Goal: Information Seeking & Learning: Learn about a topic

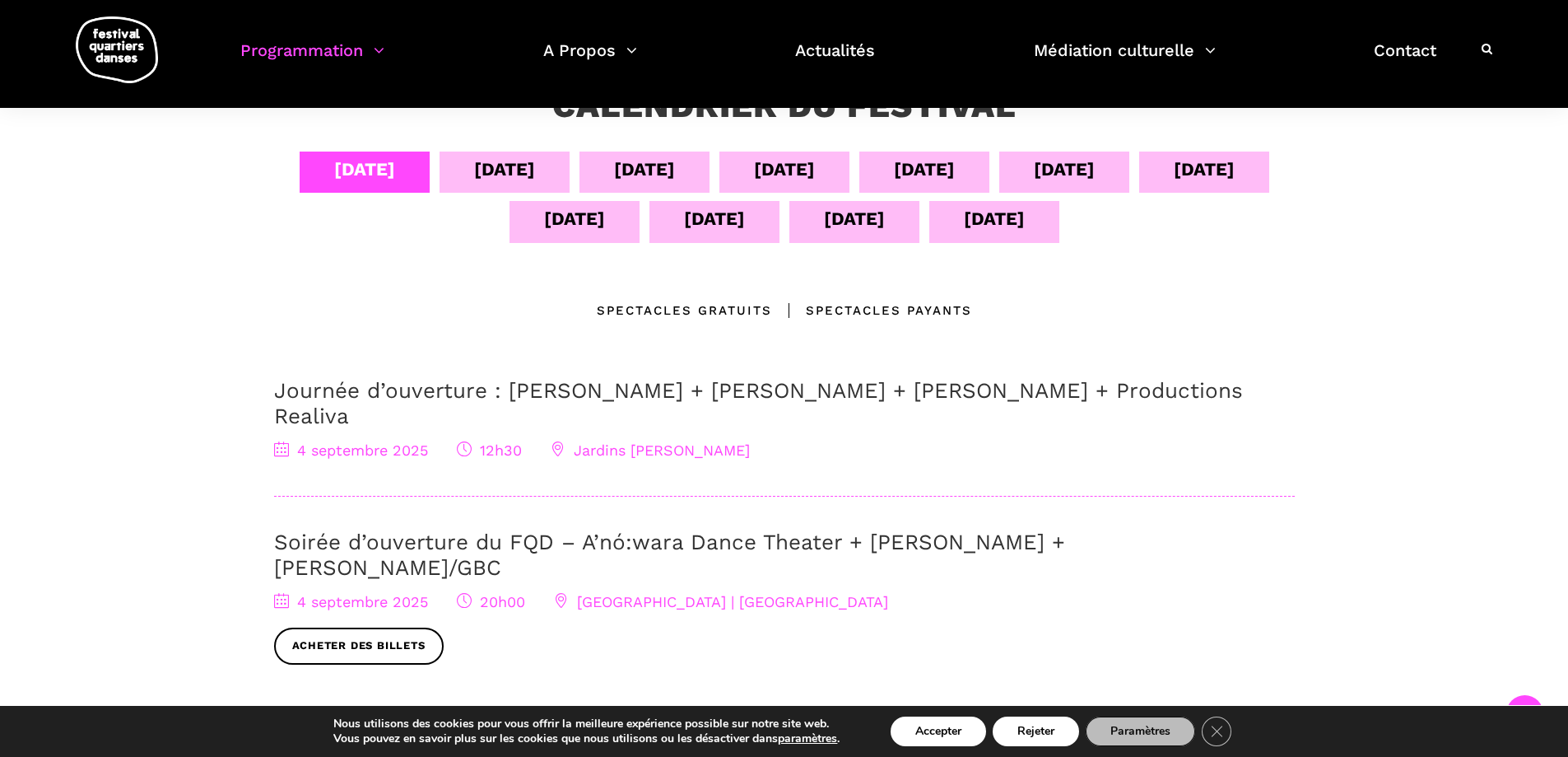
scroll to position [329, 0]
click at [478, 194] on div "[DATE]" at bounding box center [505, 173] width 130 height 41
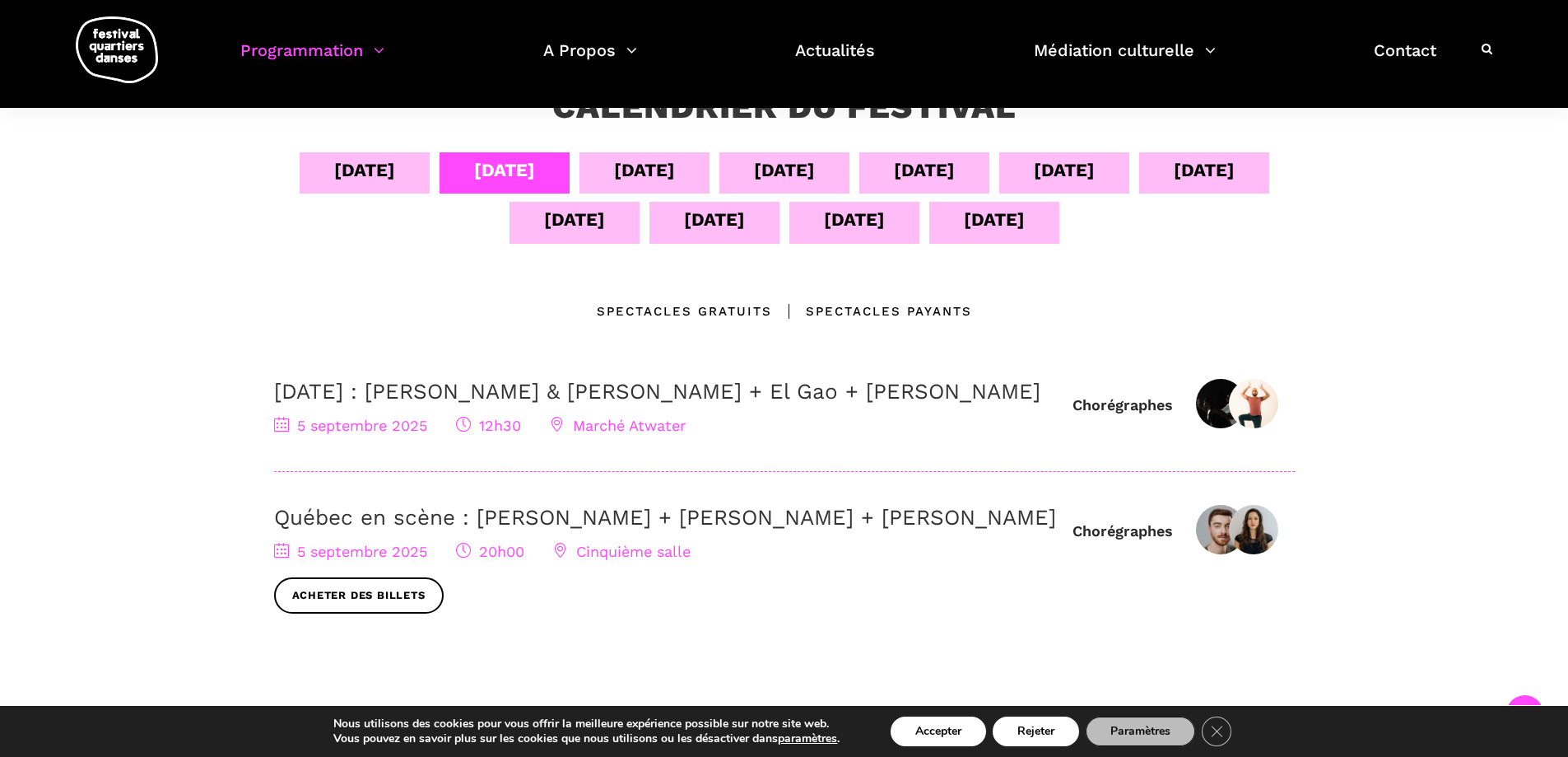
click at [627, 170] on div "[DATE]" at bounding box center [644, 170] width 61 height 29
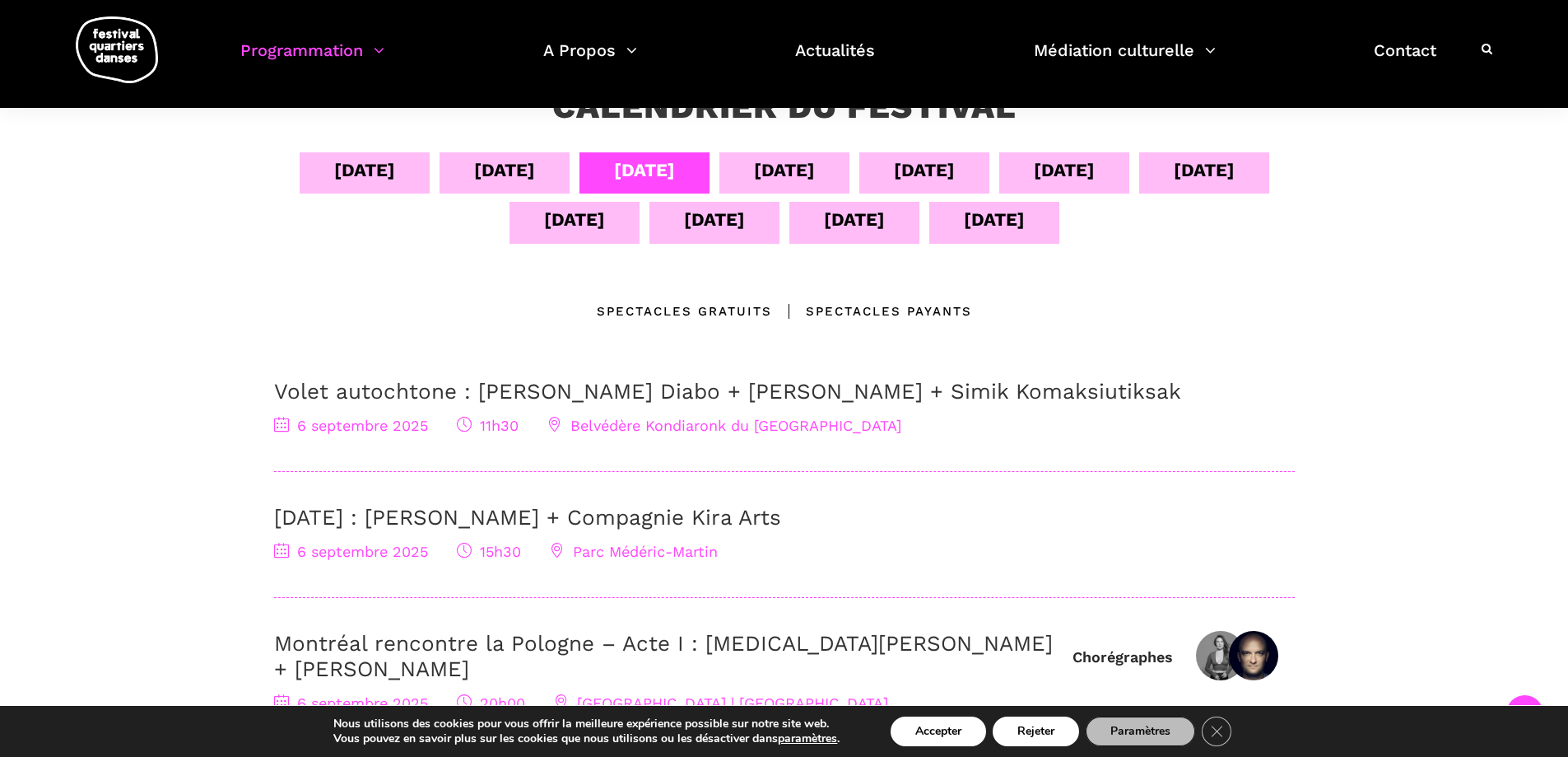
click at [795, 176] on div "[DATE]" at bounding box center [784, 170] width 61 height 29
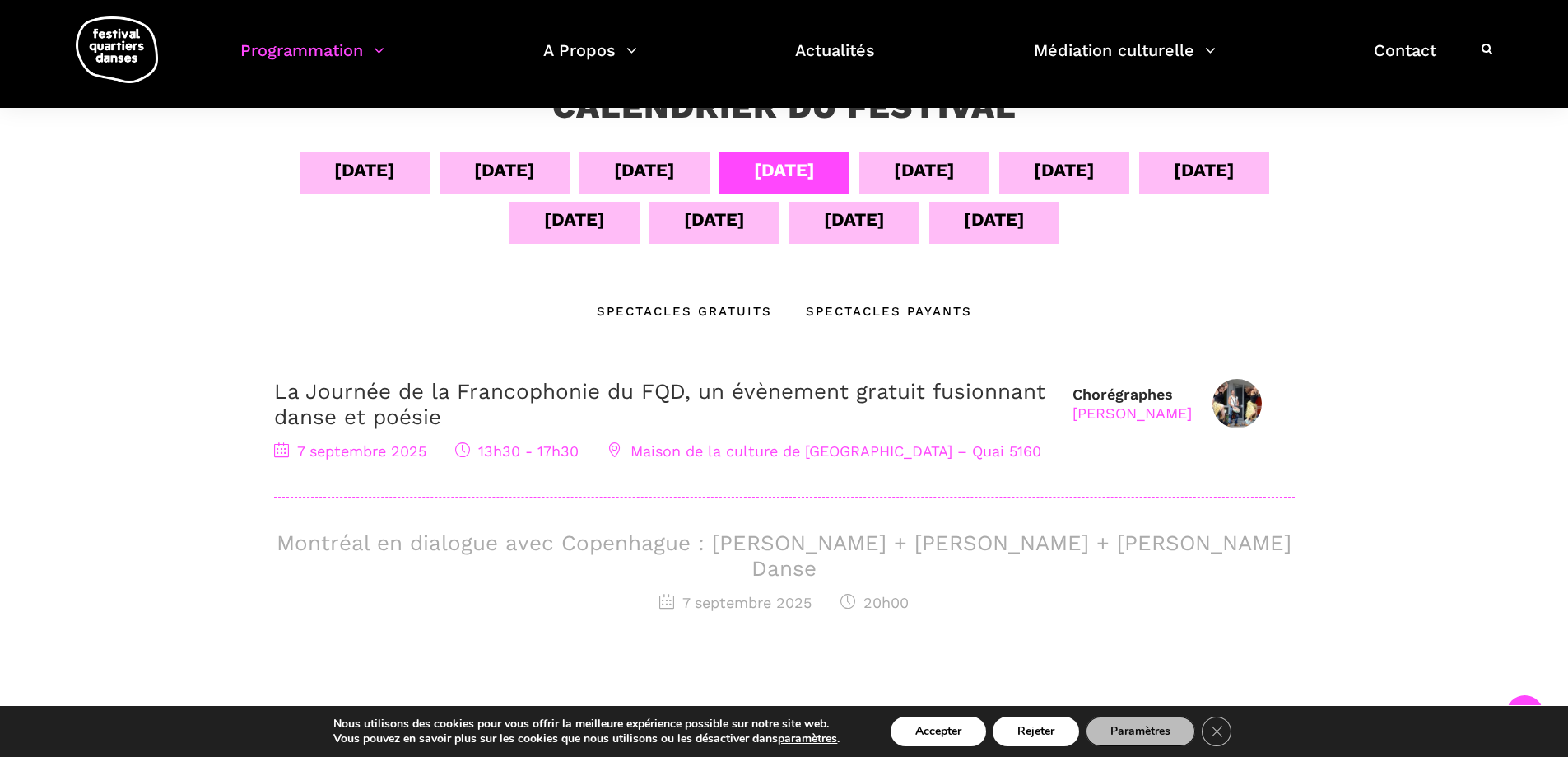
scroll to position [411, 0]
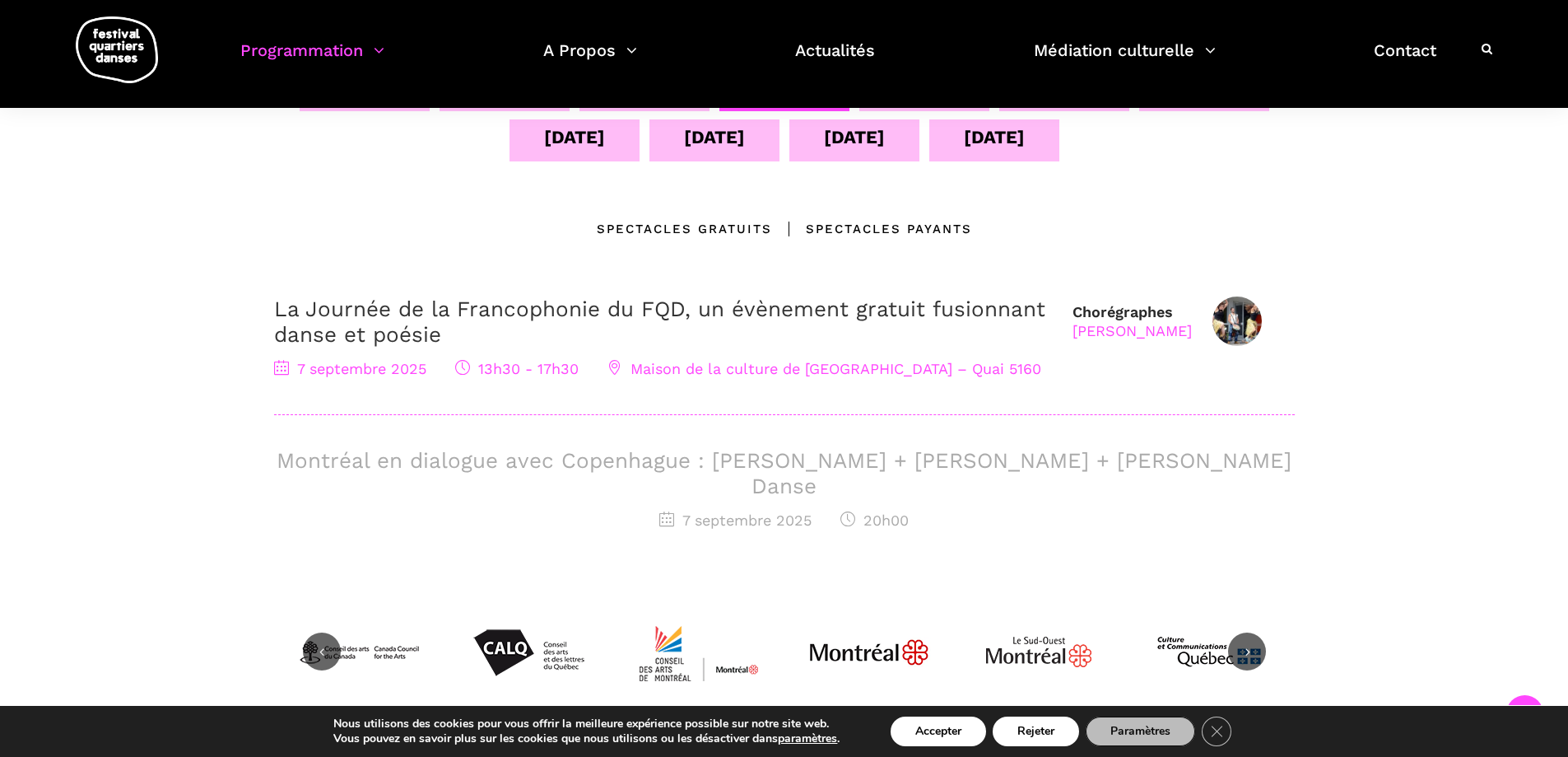
click at [856, 469] on h3 "Montréal en dialogue avec Copenhague : Charles-Alexis Desgagnés + Lene Boel + S…" at bounding box center [784, 473] width 1020 height 51
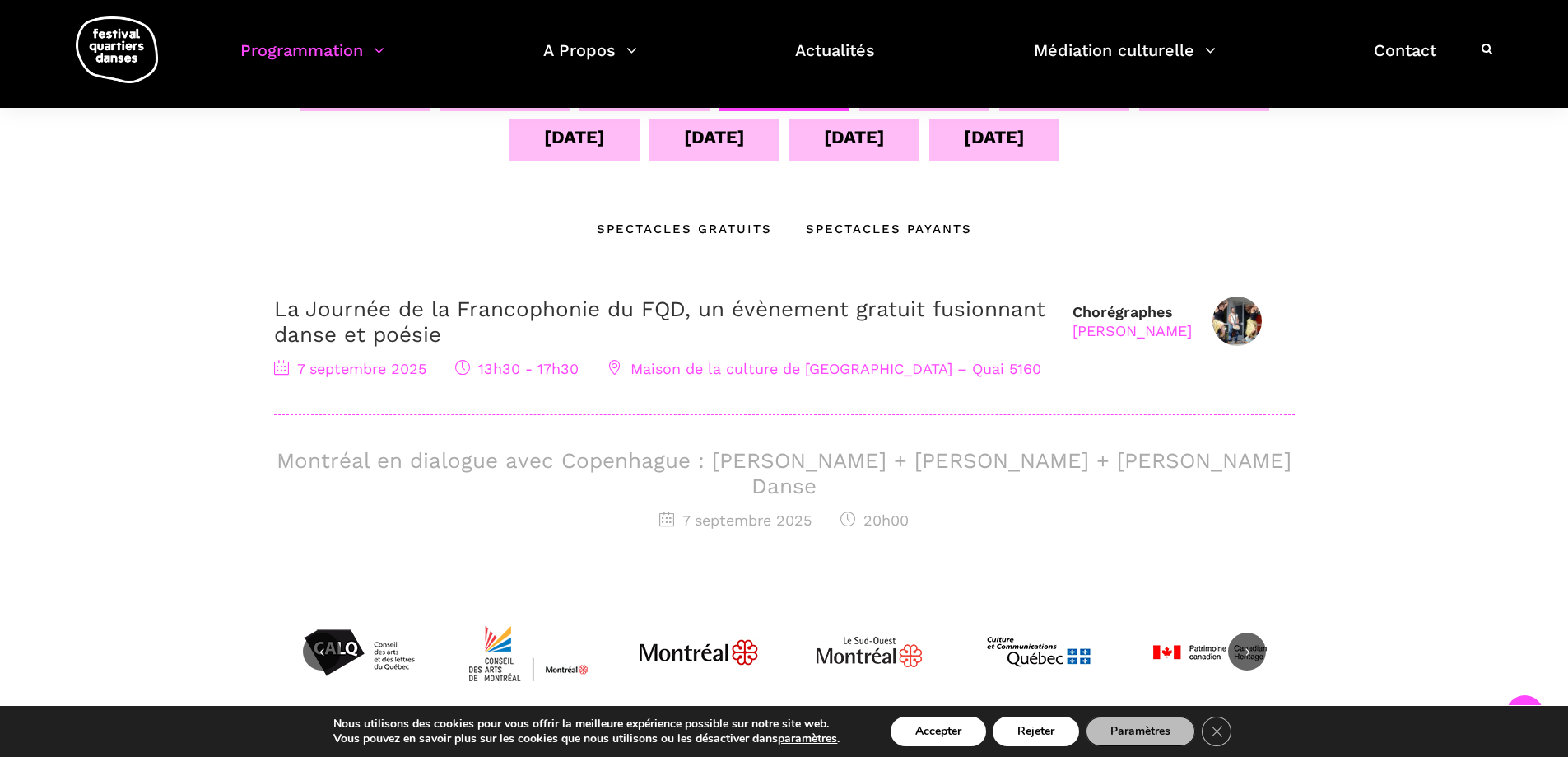
click at [776, 509] on div "7 septembre 2025 20h00" at bounding box center [784, 520] width 1020 height 24
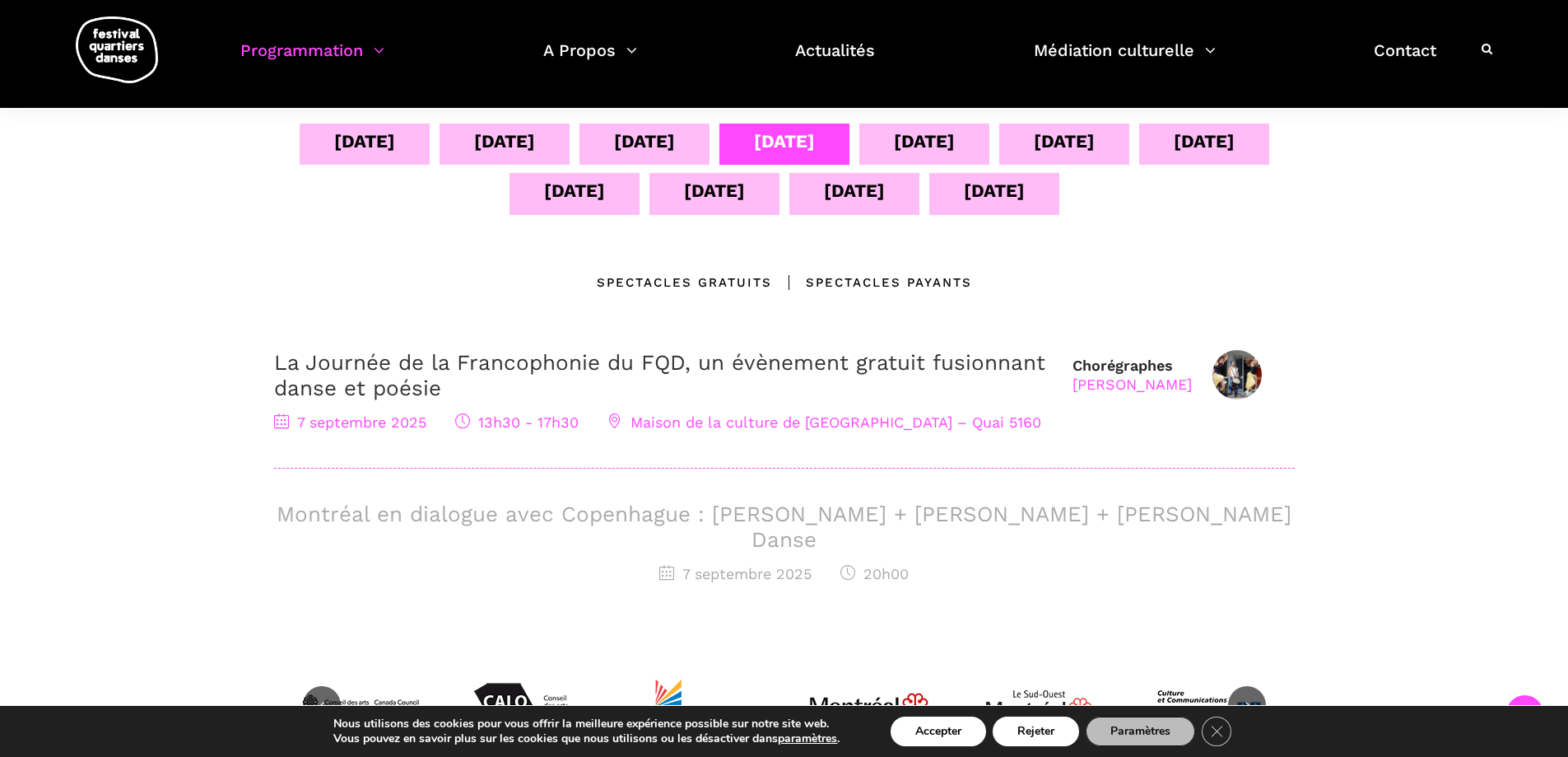
scroll to position [329, 0]
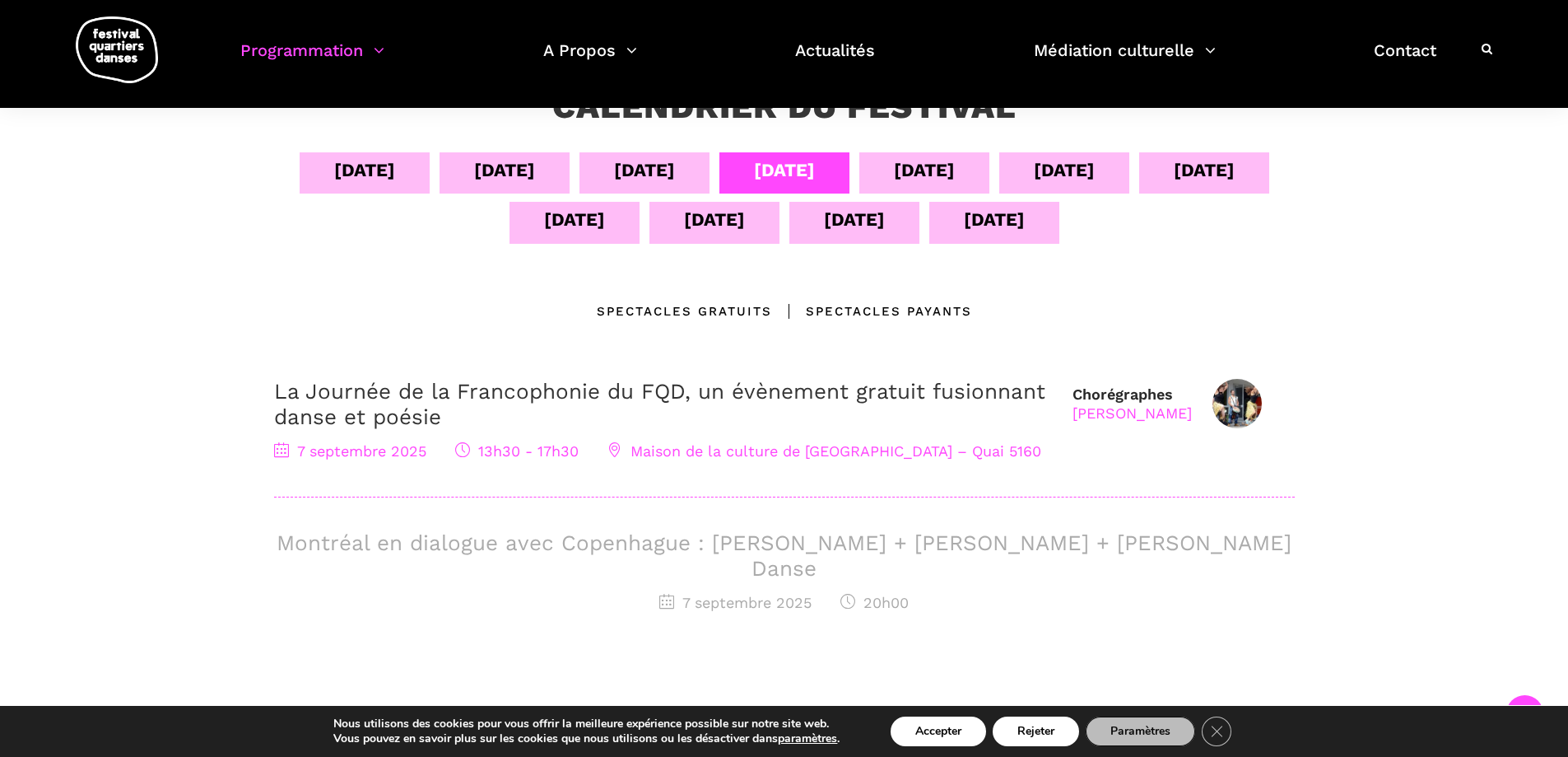
click at [946, 169] on div "[DATE]" at bounding box center [925, 170] width 61 height 29
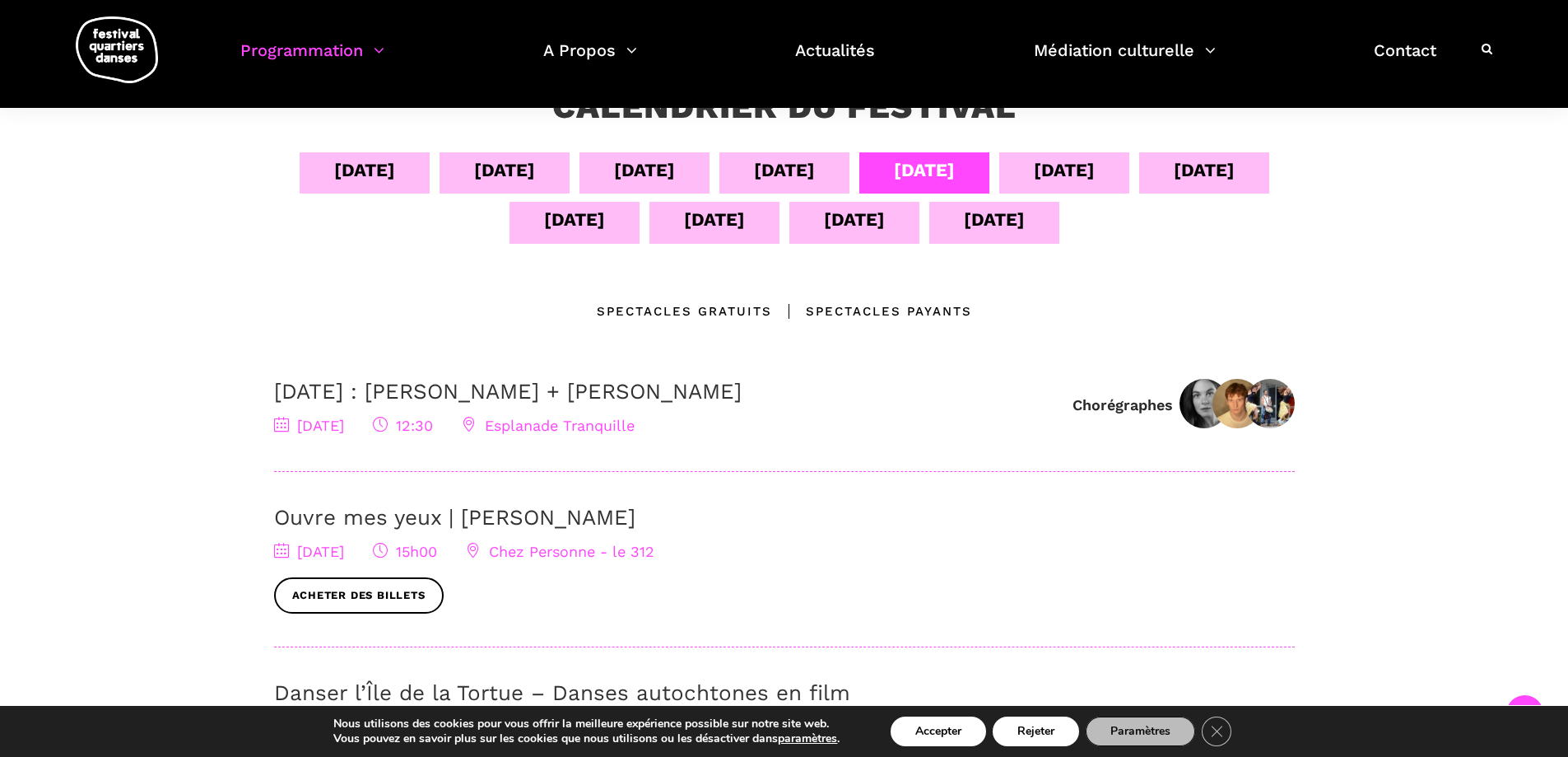
drag, startPoint x: 819, startPoint y: 166, endPoint x: 878, endPoint y: 166, distance: 59.0
click at [819, 166] on div "[DATE]" at bounding box center [784, 173] width 130 height 41
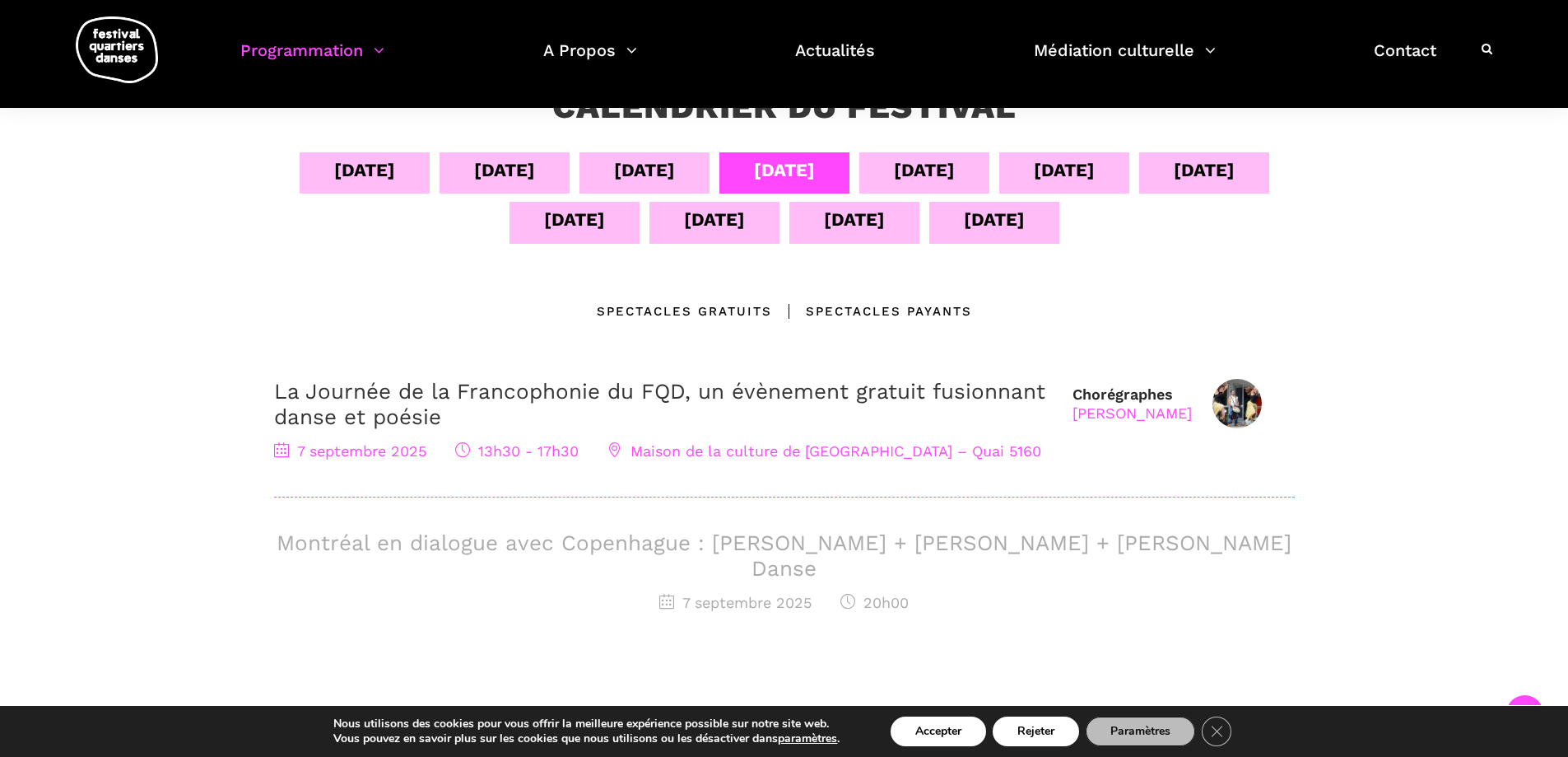
click at [957, 154] on div "[DATE]" at bounding box center [924, 173] width 130 height 41
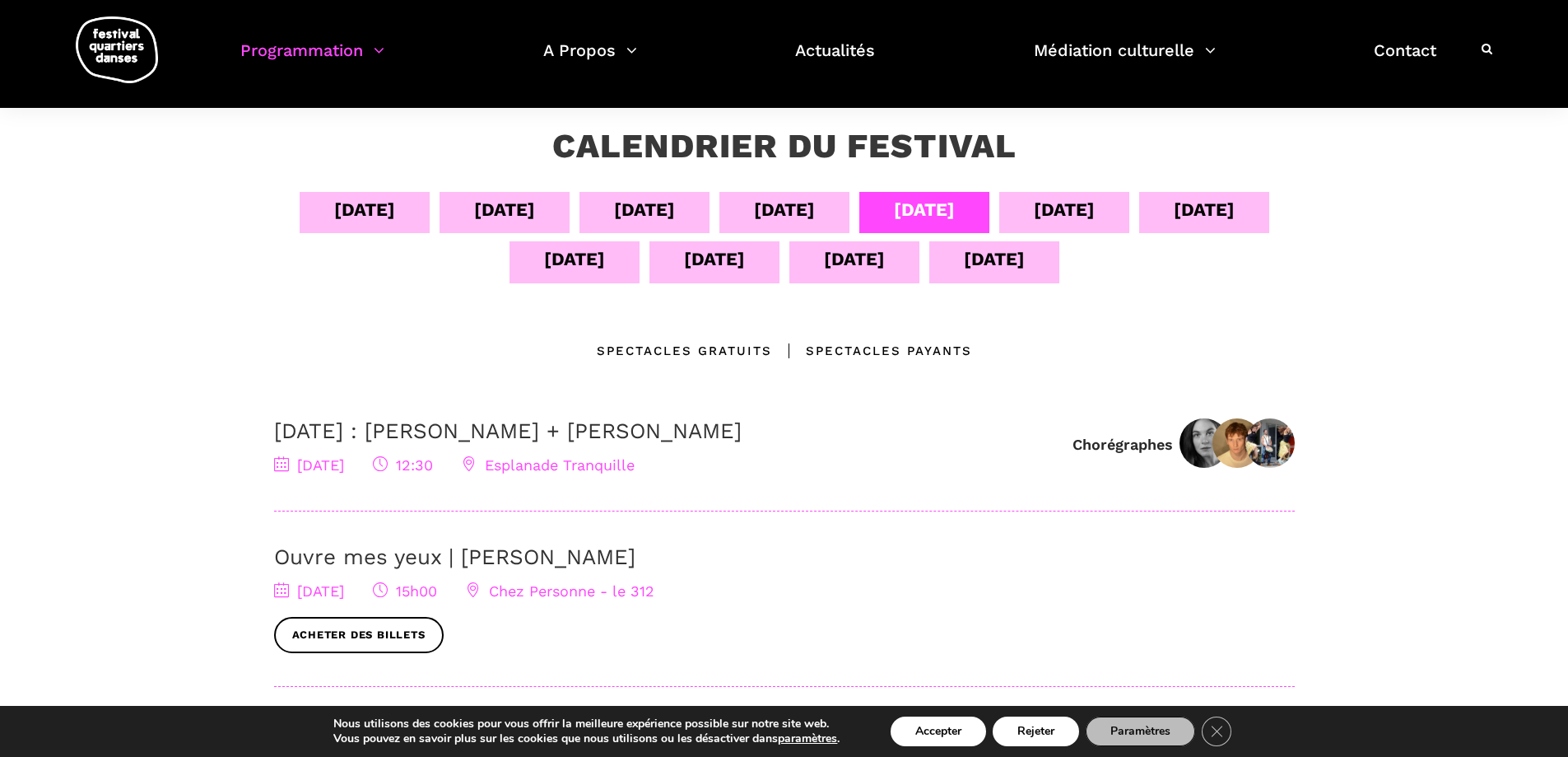
scroll to position [165, 0]
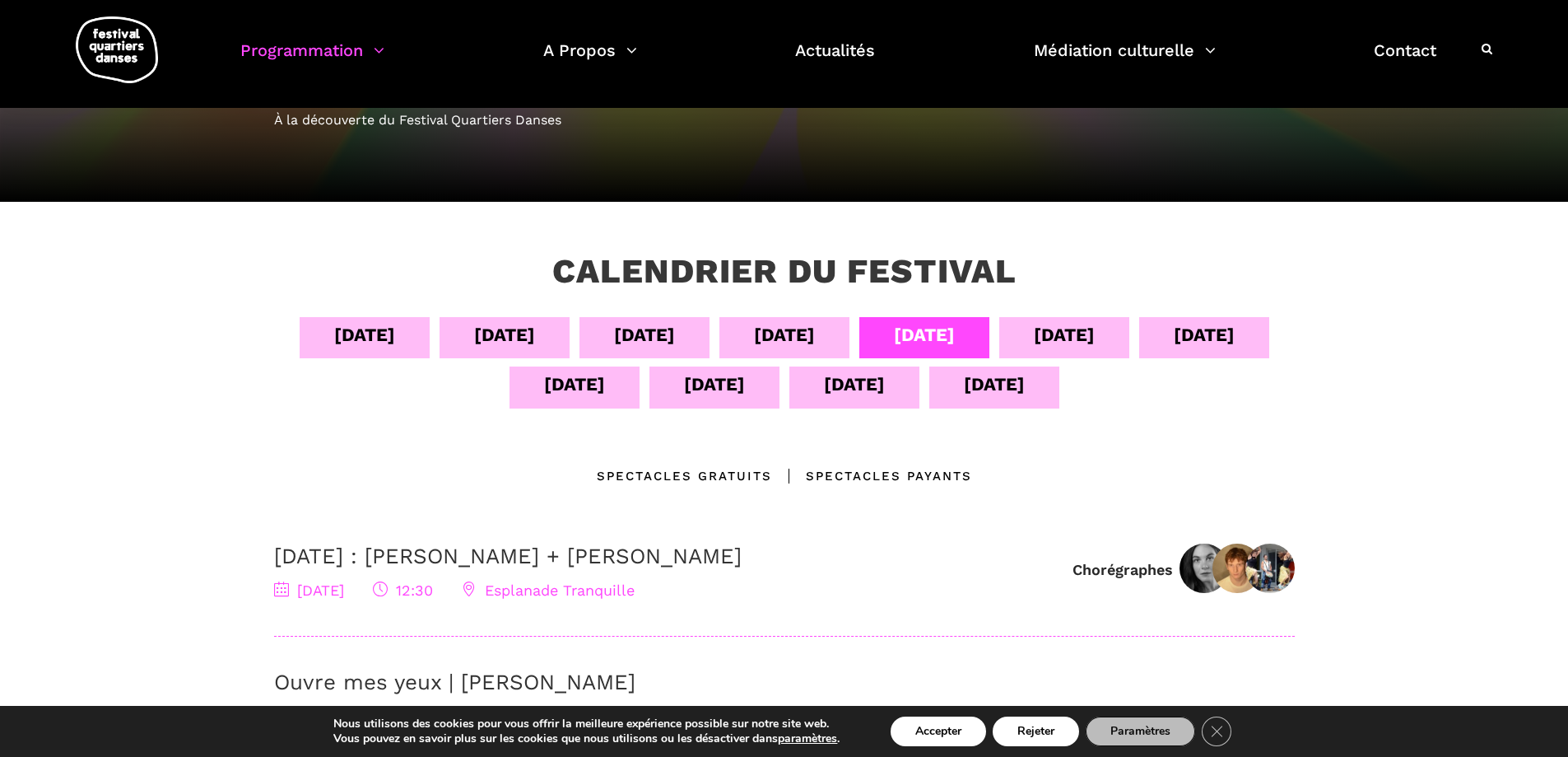
click at [1116, 335] on div "[DATE]" at bounding box center [1064, 338] width 130 height 41
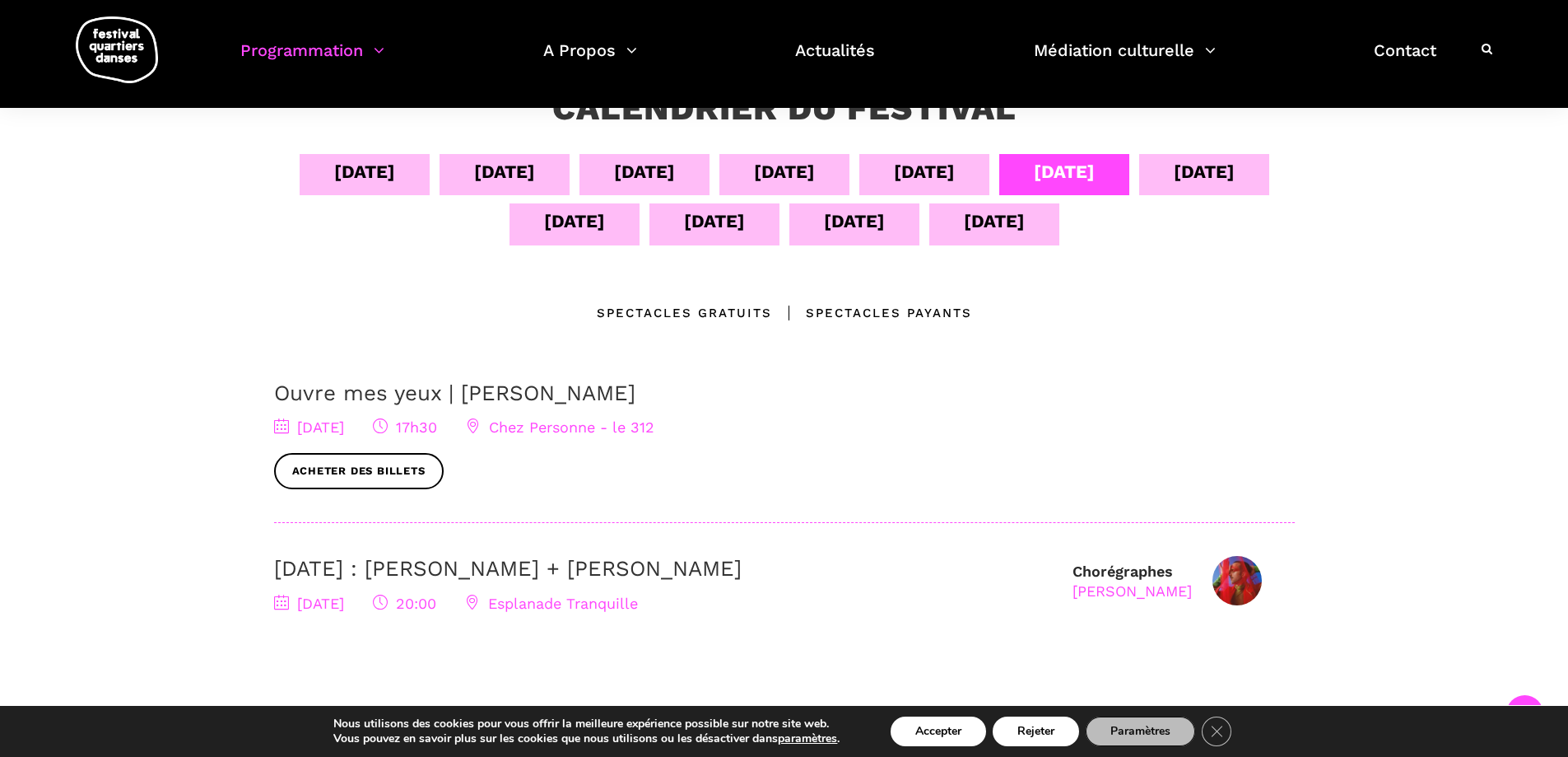
scroll to position [329, 0]
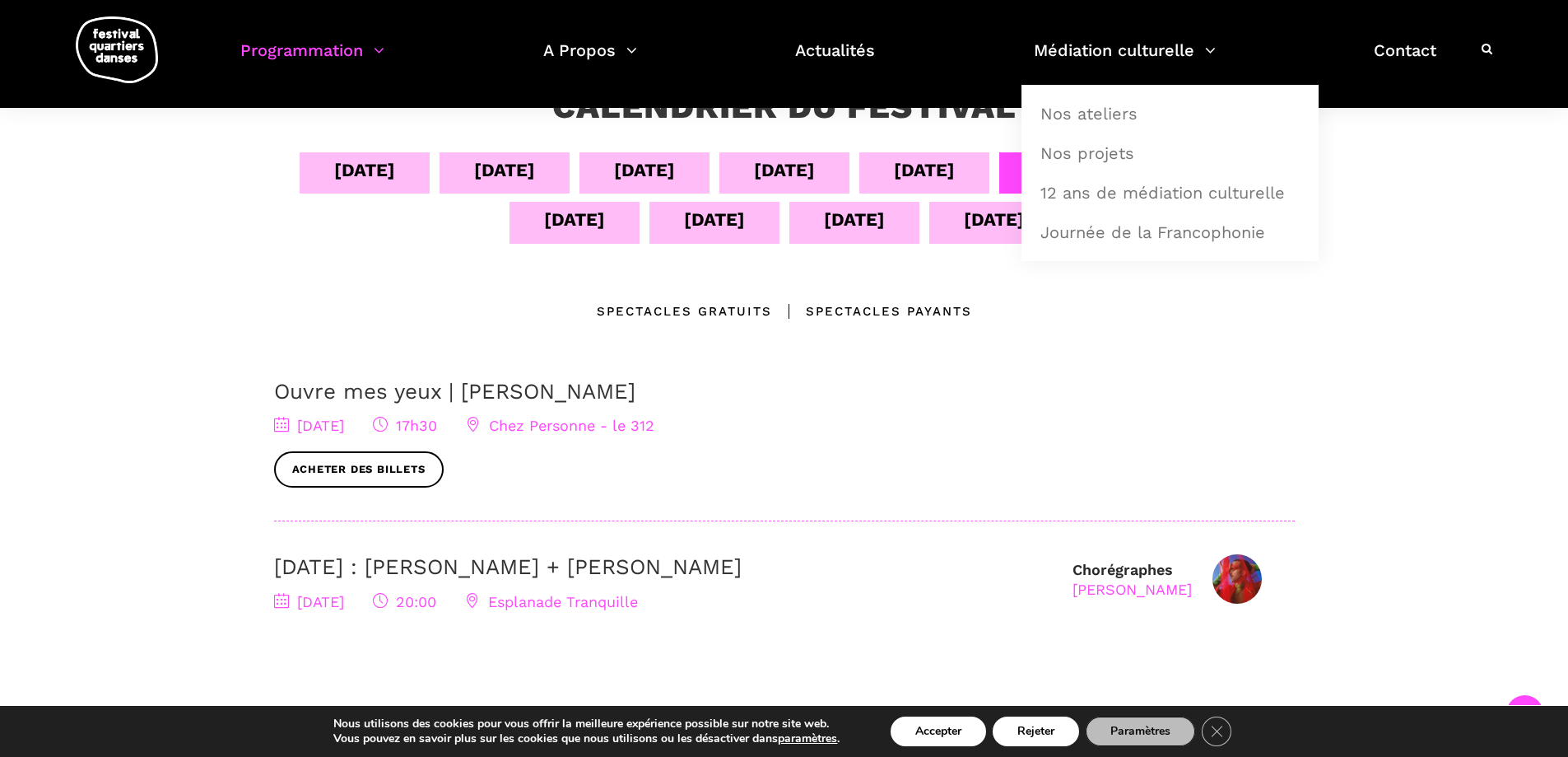
drag, startPoint x: 1493, startPoint y: 428, endPoint x: 1373, endPoint y: 343, distance: 147.1
click at [1486, 414] on div "Calendrier du festival 04 sept 05 sept 06 sept 07 sept 08 sept 09 sept 10 sept …" at bounding box center [784, 440] width 1568 height 807
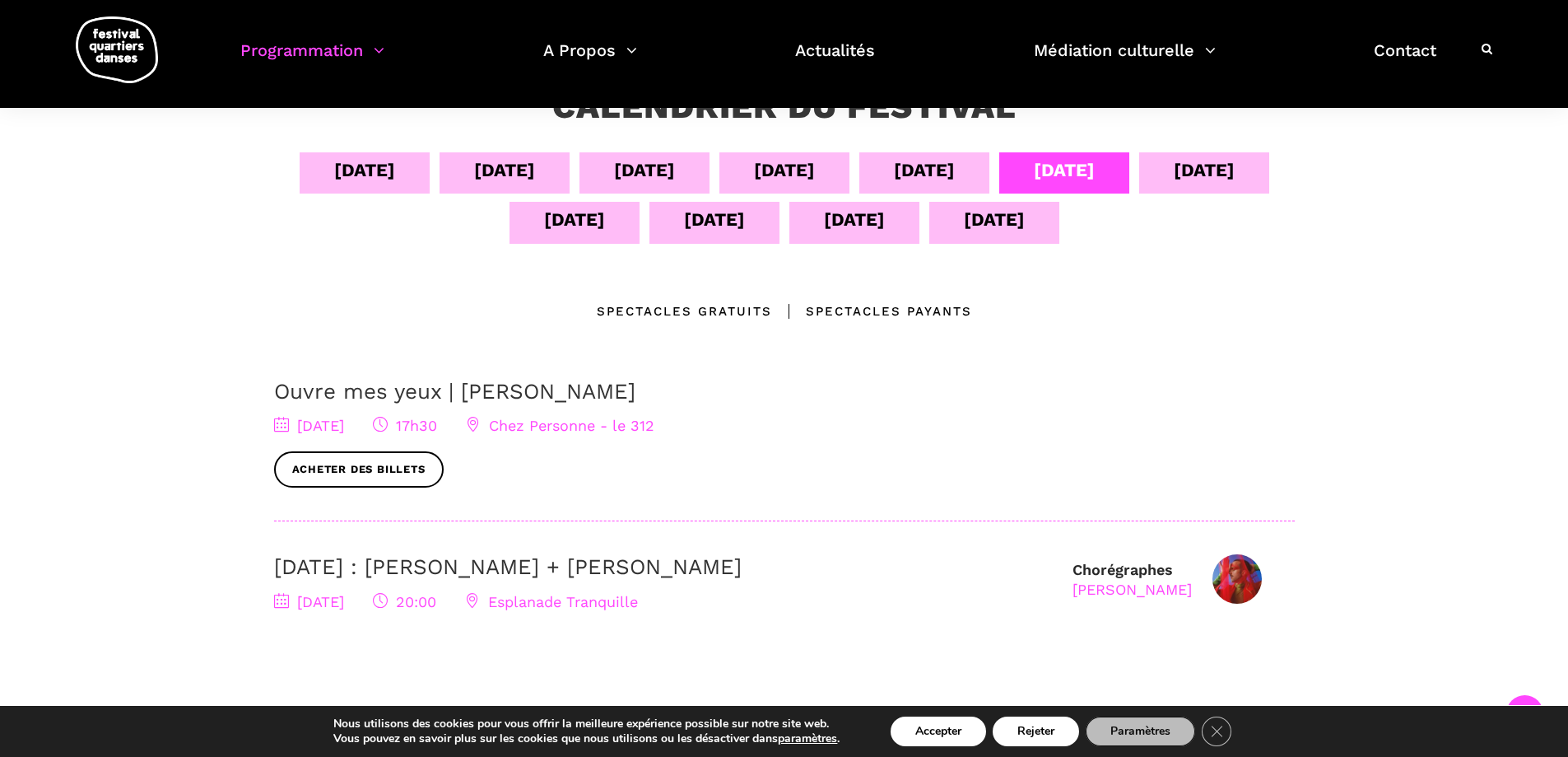
click at [1214, 159] on div "[DATE]" at bounding box center [1205, 170] width 61 height 29
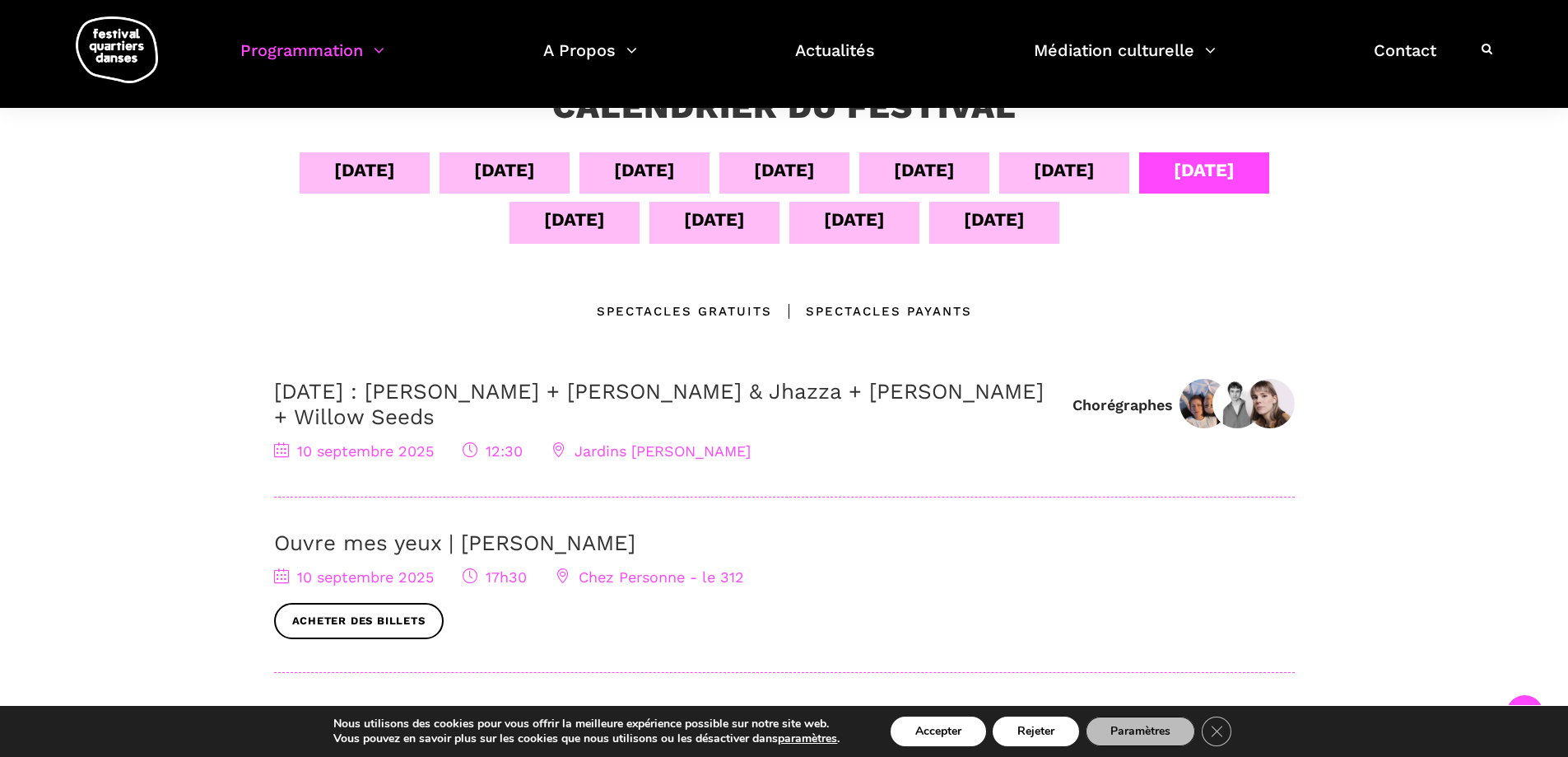
drag, startPoint x: 383, startPoint y: 449, endPoint x: 1018, endPoint y: 419, distance: 635.7
click at [1018, 419] on h3 "10 septembre : Anna Vauquier + Lara & Jhazza + Vincent Lacasse + Willow Seeds" at bounding box center [665, 404] width 782 height 51
click at [766, 397] on link "10 septembre : Anna Vauquier + Lara & Jhazza + Vincent Lacasse + Willow Seeds" at bounding box center [659, 404] width 769 height 50
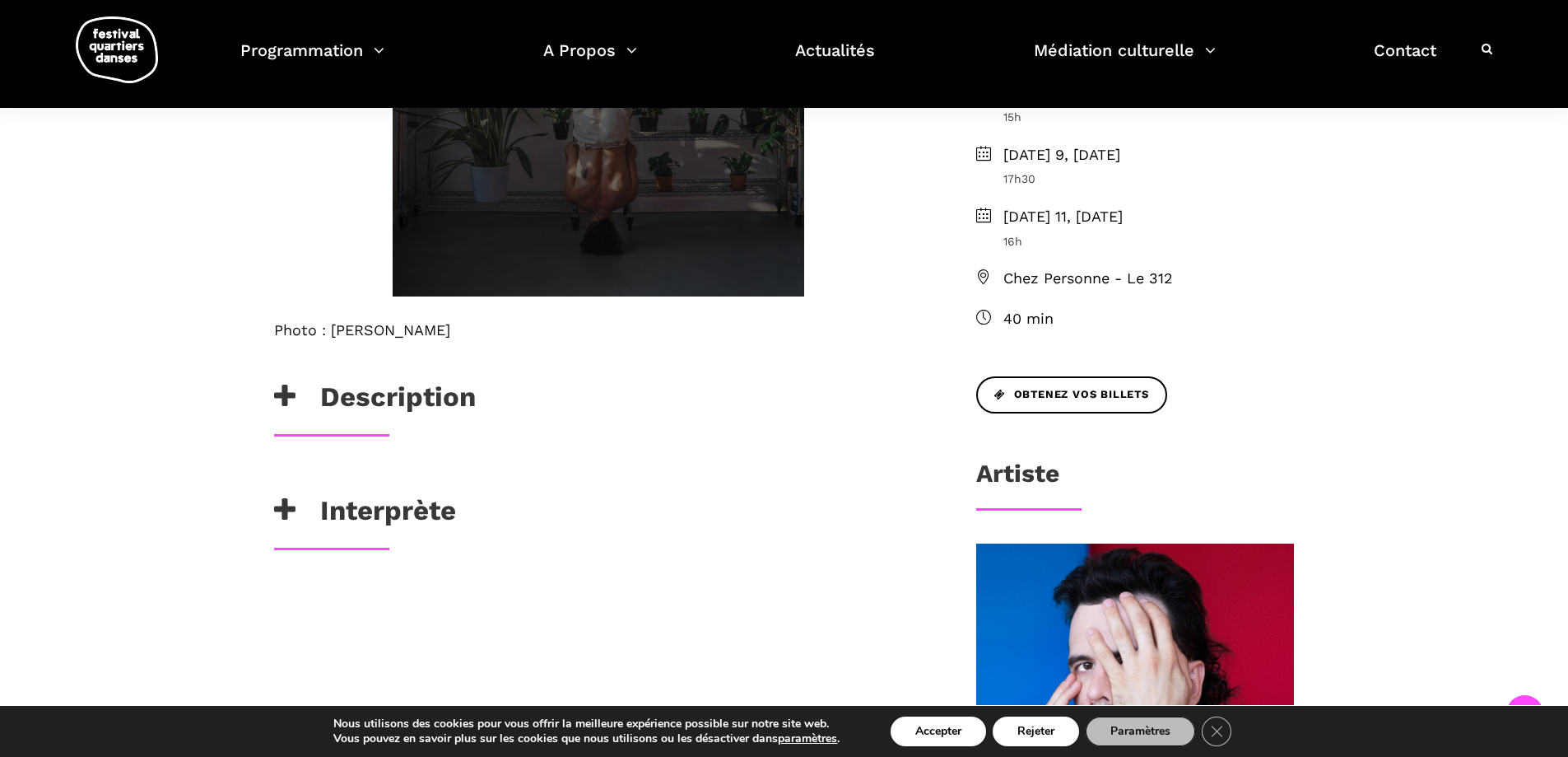
scroll to position [576, 0]
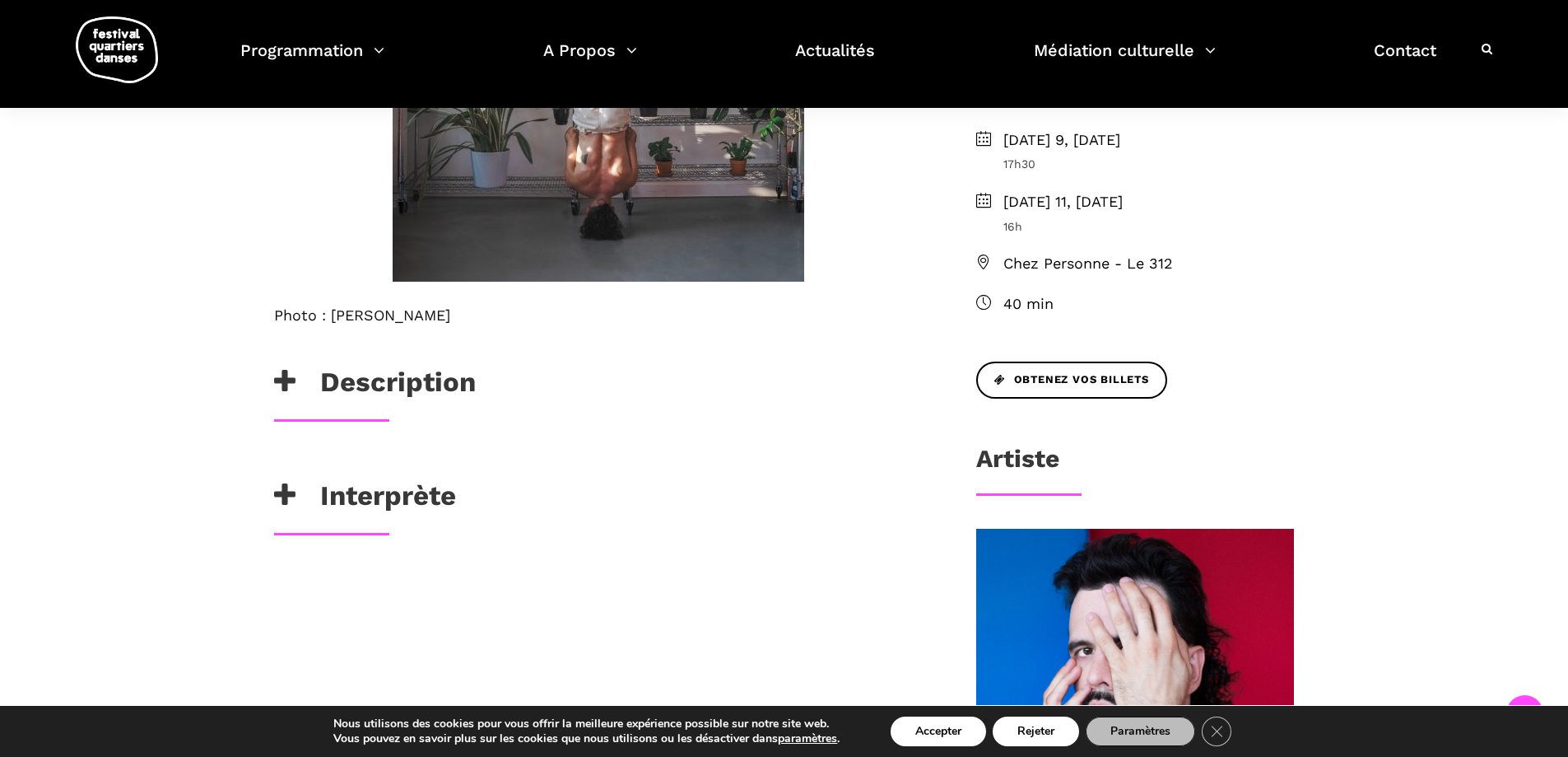
click at [403, 389] on h3 "Description" at bounding box center [375, 386] width 202 height 41
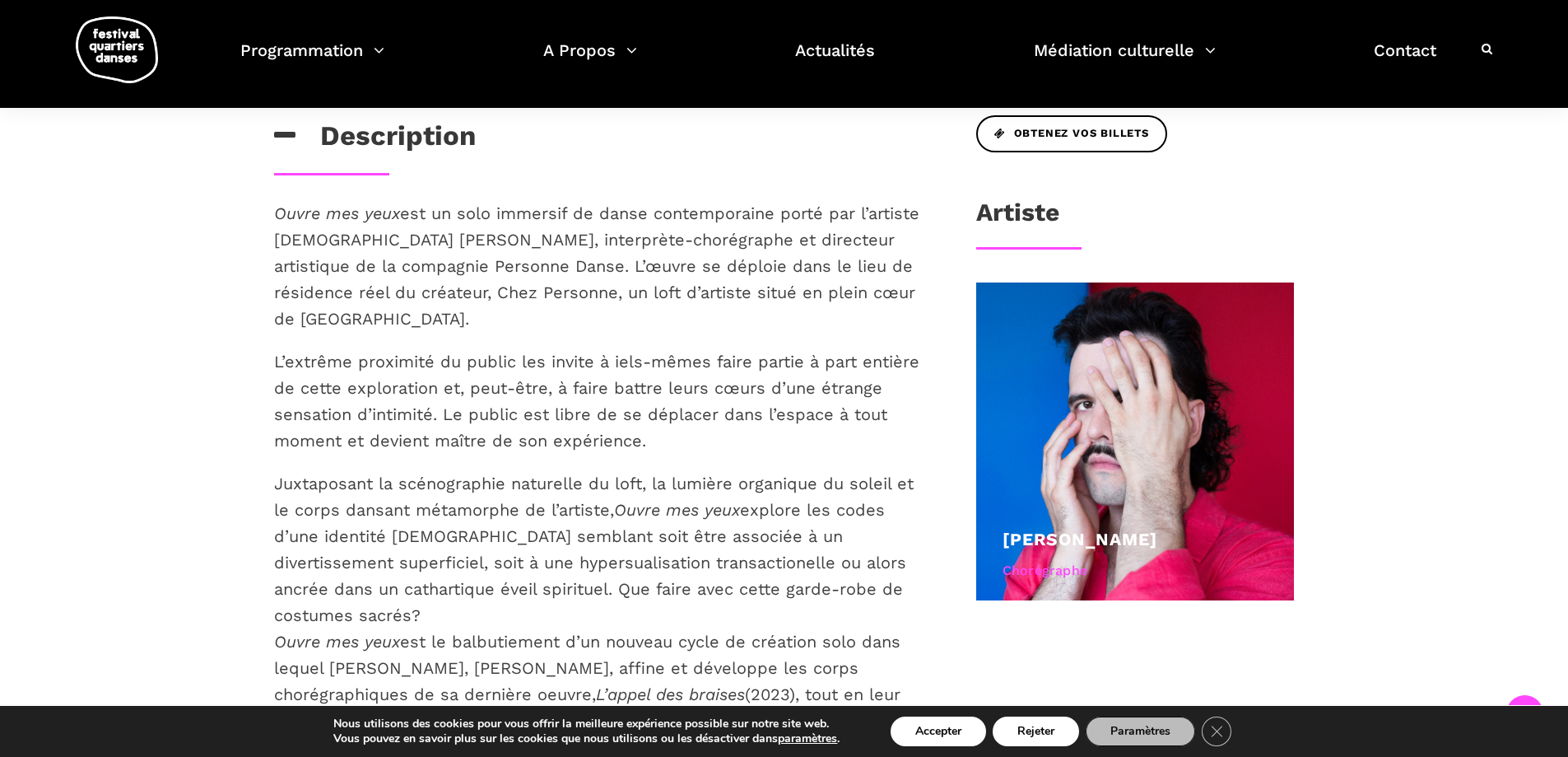
scroll to position [824, 0]
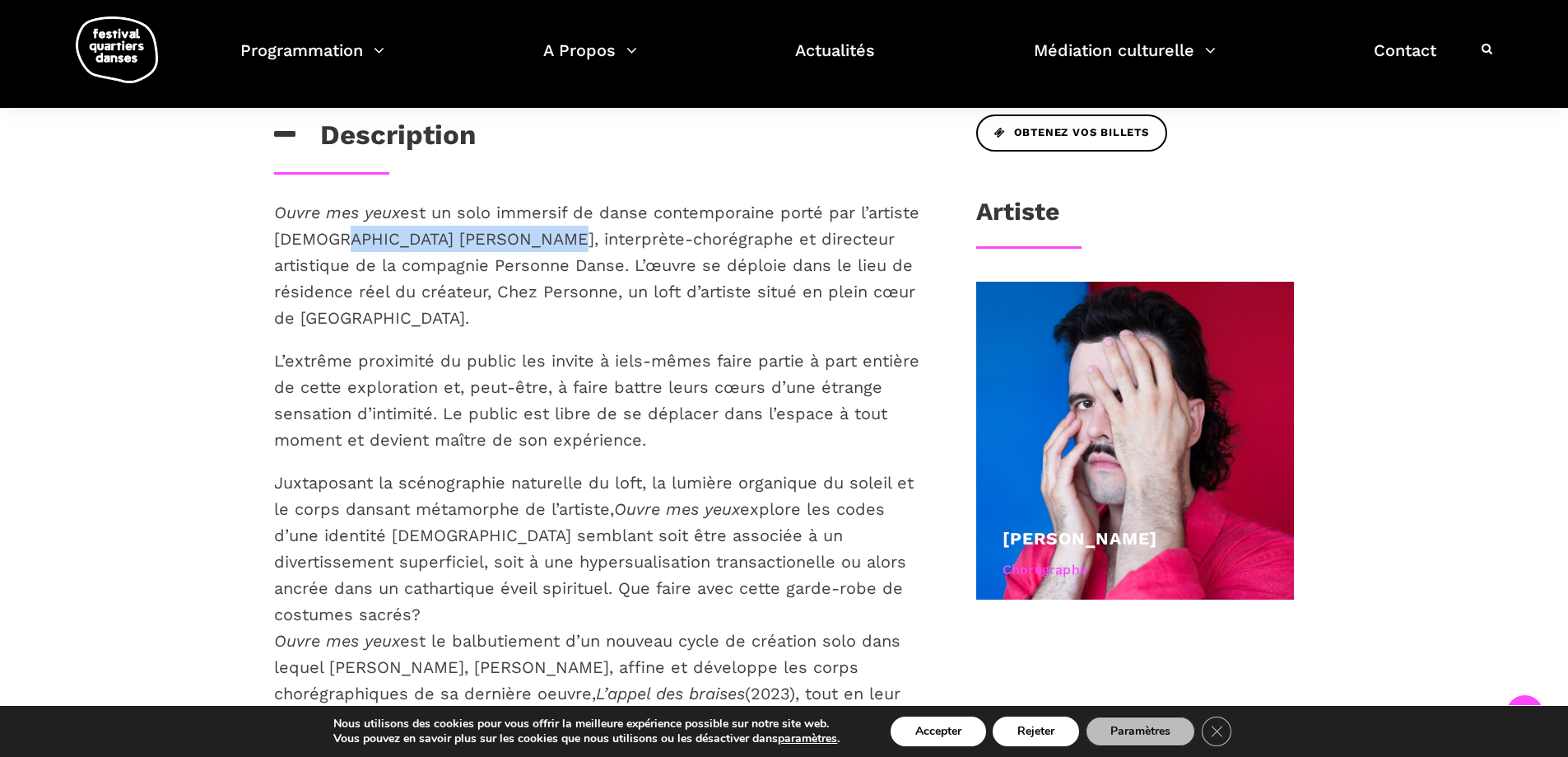
drag, startPoint x: 594, startPoint y: 234, endPoint x: 395, endPoint y: 239, distance: 199.1
click at [395, 239] on span "est un solo immersif de danse contemporaine porté par l’artiste queer Charles-A…" at bounding box center [596, 265] width 645 height 125
copy span "Charles-Alexis Desgagnés"
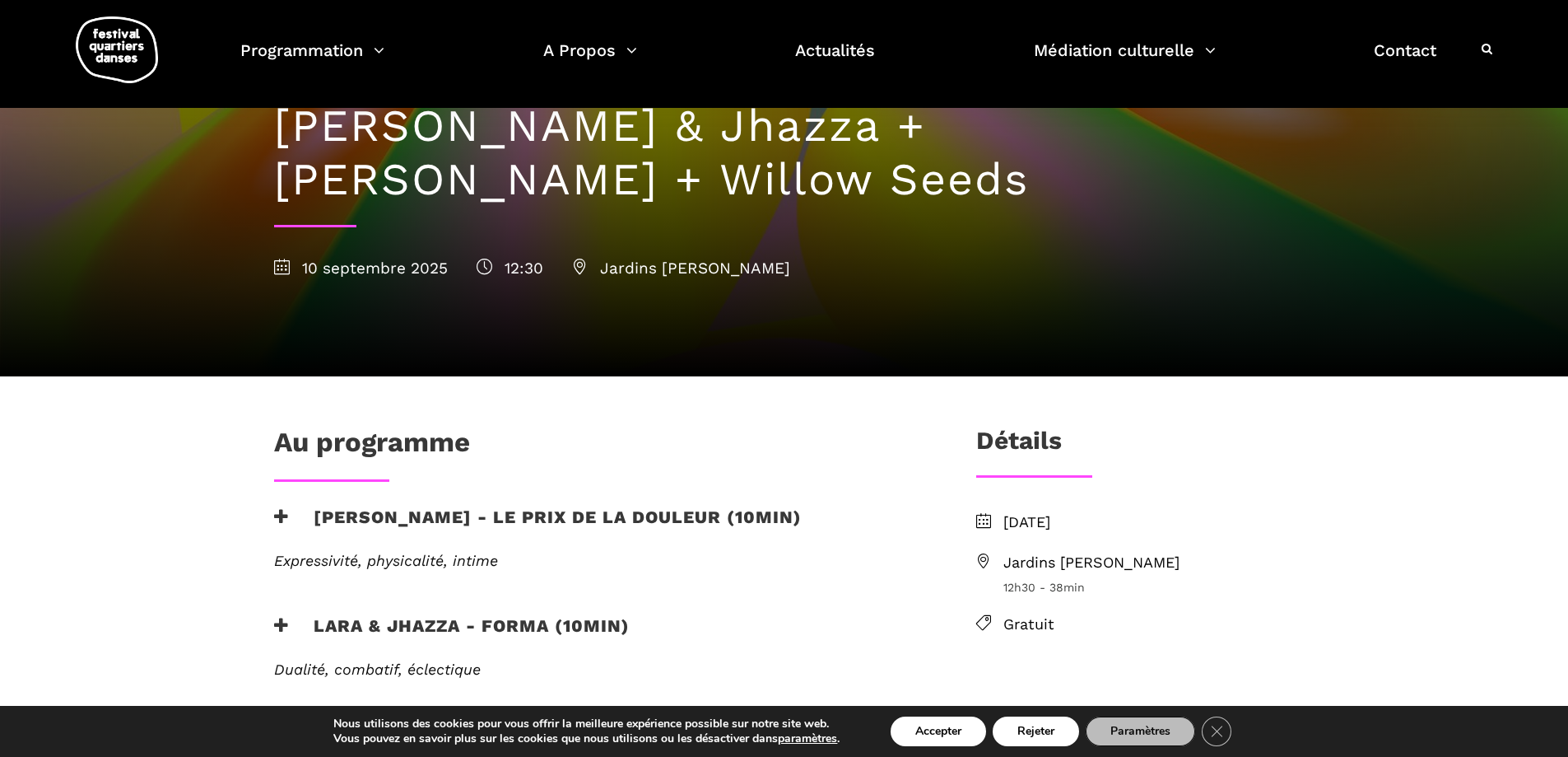
scroll to position [165, 0]
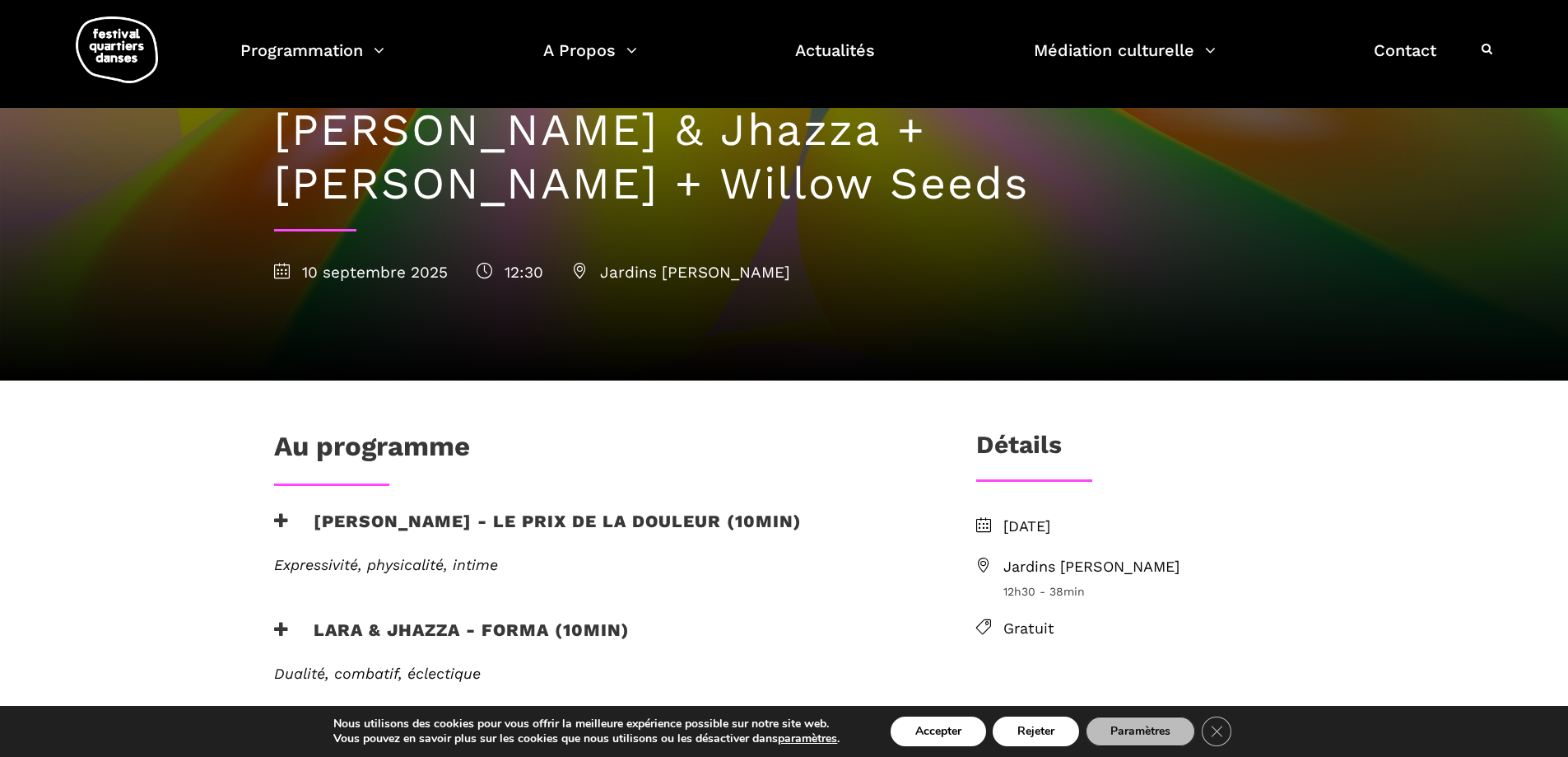
click at [663, 130] on h1 "[DATE] : [PERSON_NAME] + [PERSON_NAME] & Jhazza + [PERSON_NAME] + Willow Seeds" at bounding box center [784, 130] width 1020 height 159
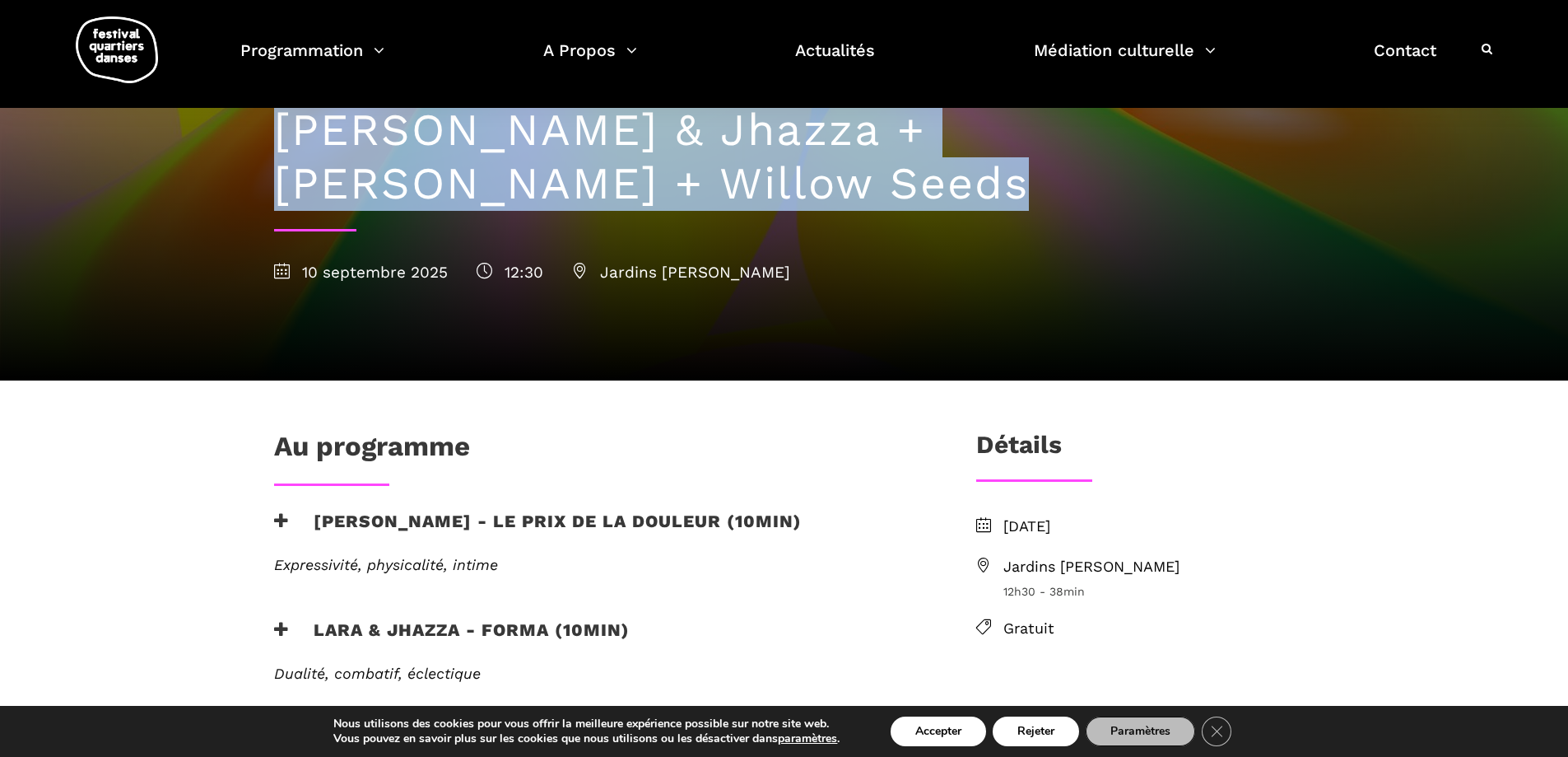
click at [663, 130] on h1 "[DATE] : [PERSON_NAME] + [PERSON_NAME] & Jhazza + [PERSON_NAME] + Willow Seeds" at bounding box center [784, 130] width 1020 height 159
copy h1 "[DATE] : [PERSON_NAME] + [PERSON_NAME] & Jhazza + [PERSON_NAME] + Willow Seeds"
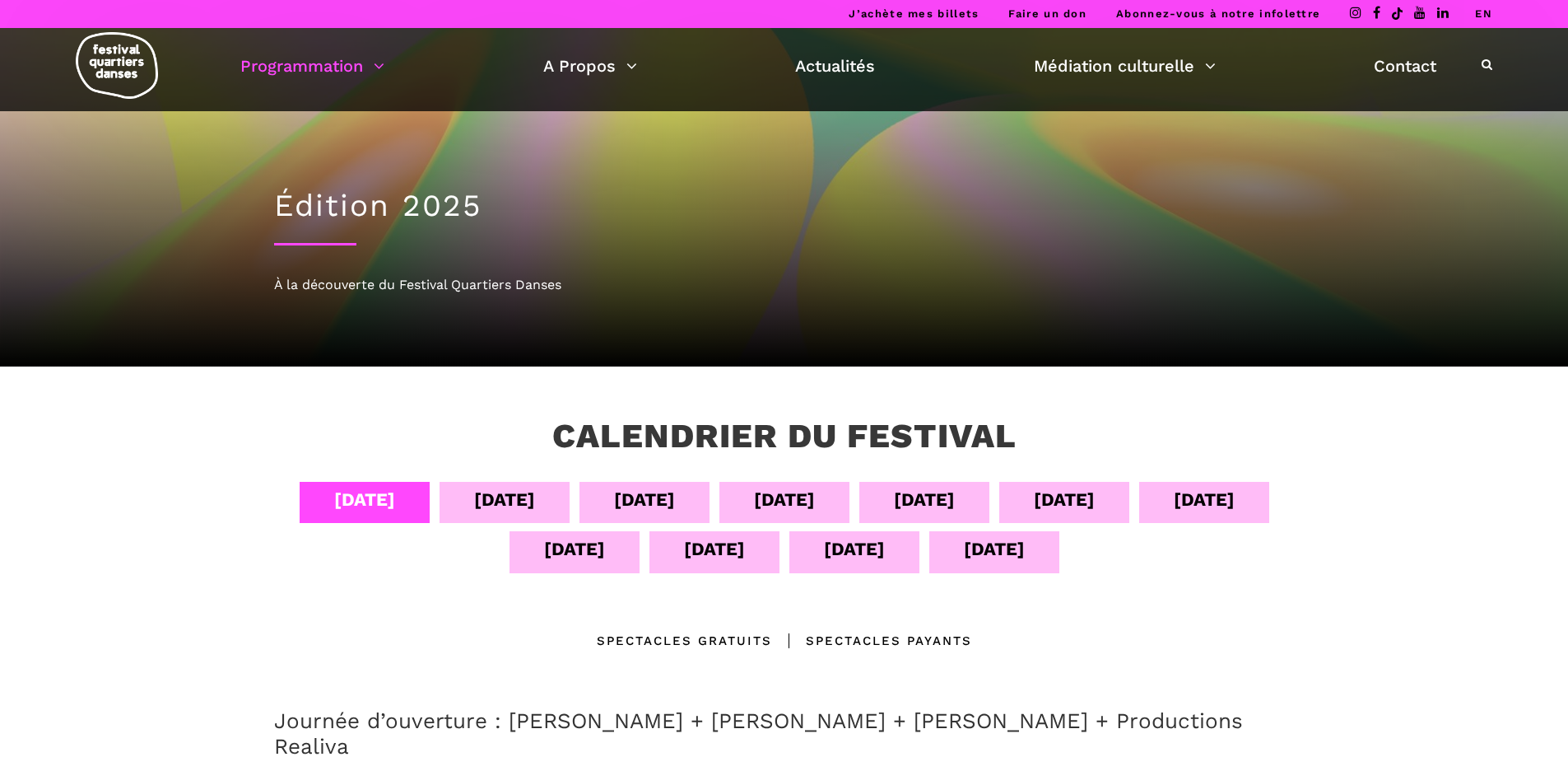
click at [1010, 561] on div "[DATE]" at bounding box center [994, 549] width 61 height 29
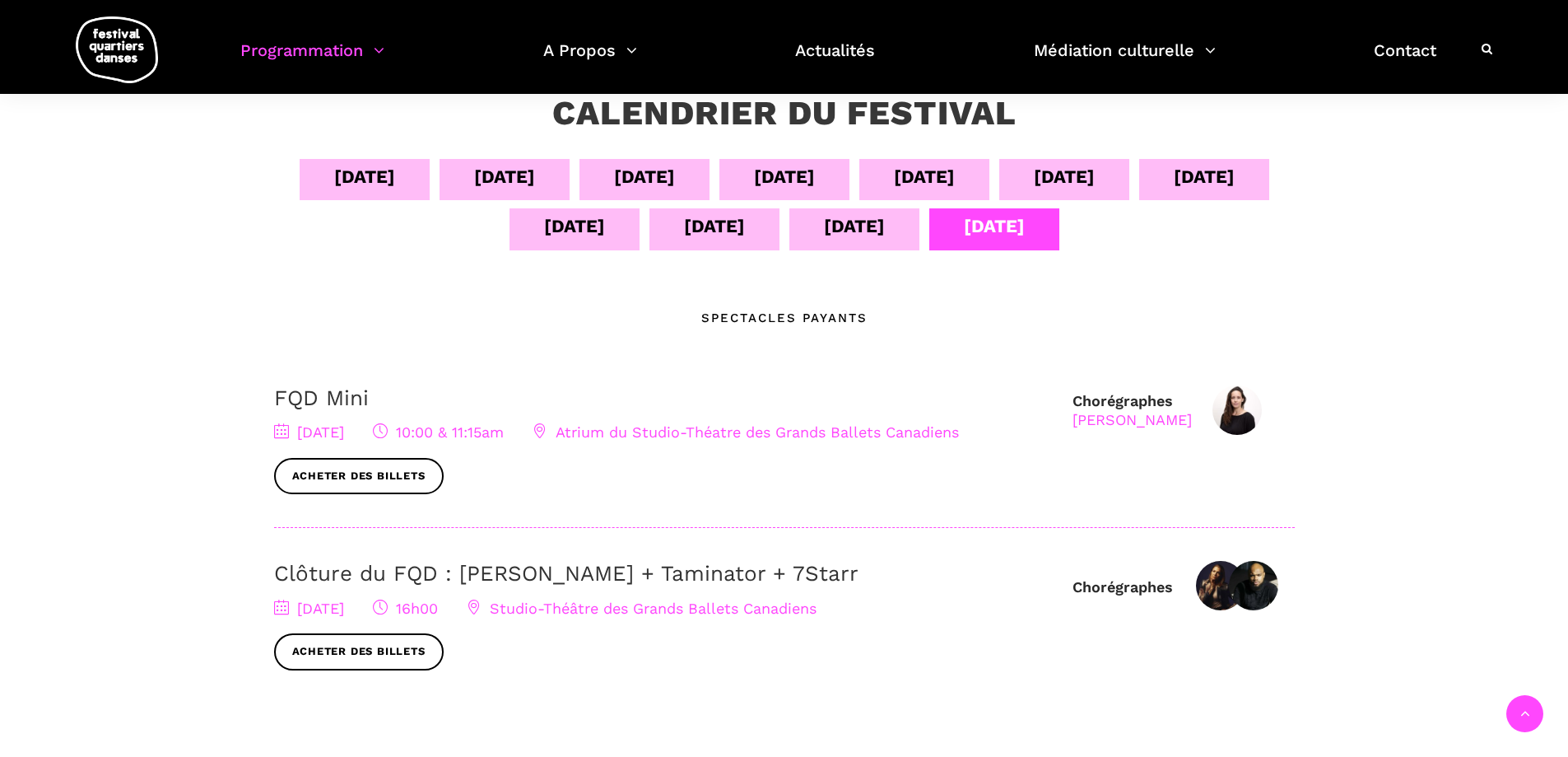
scroll to position [411, 0]
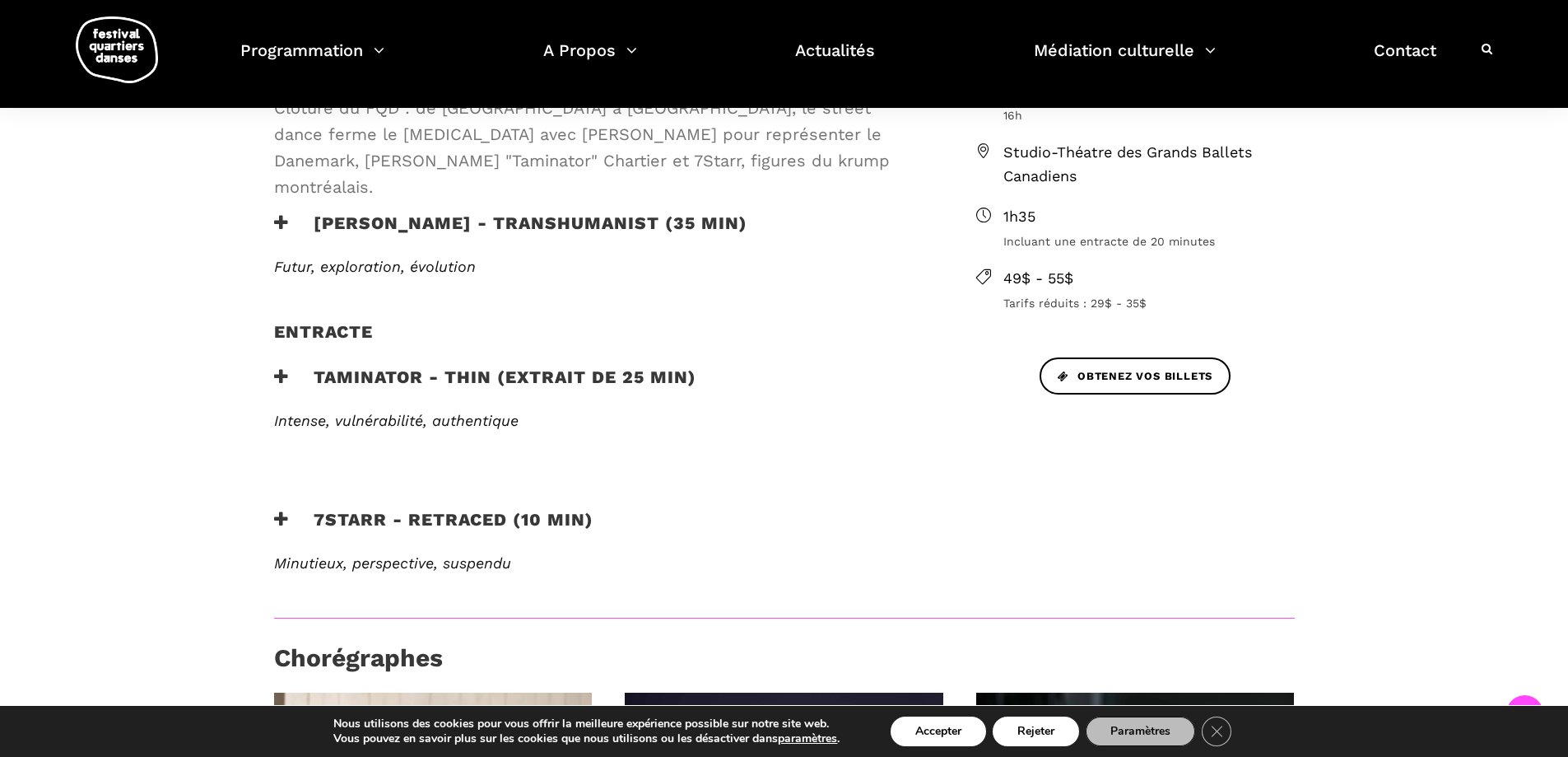
scroll to position [247, 0]
